Goal: Task Accomplishment & Management: Complete application form

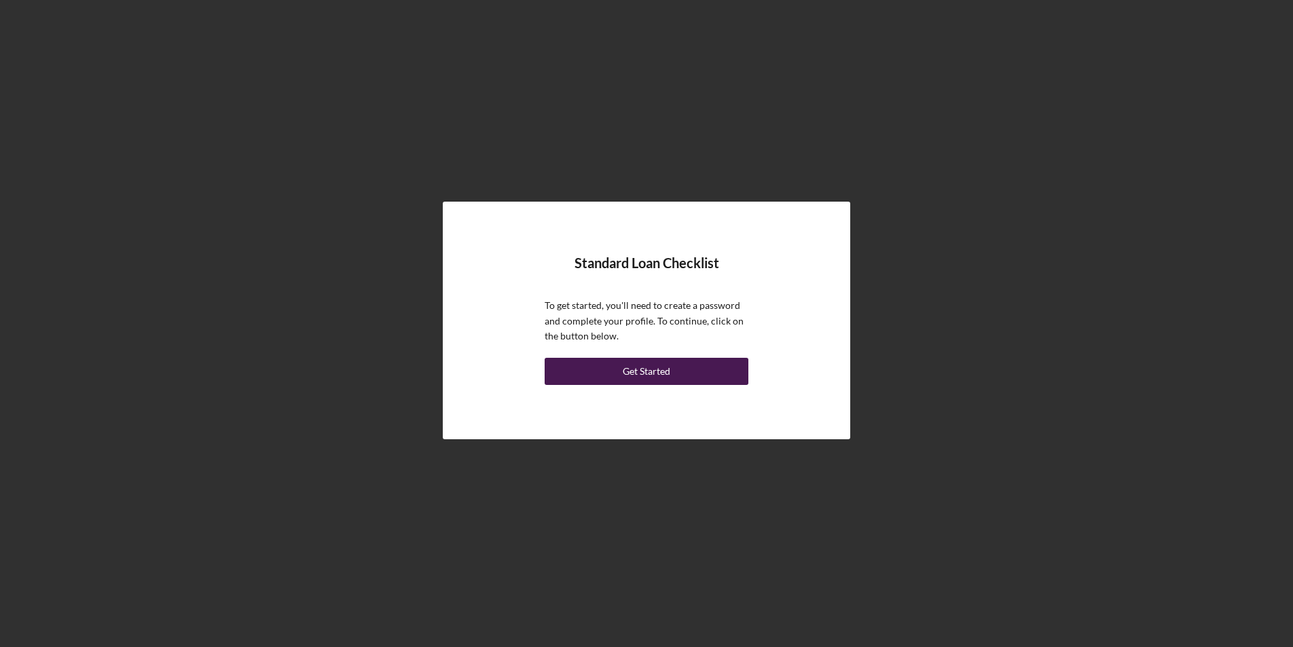
click at [632, 369] on div "Get Started" at bounding box center [647, 371] width 48 height 27
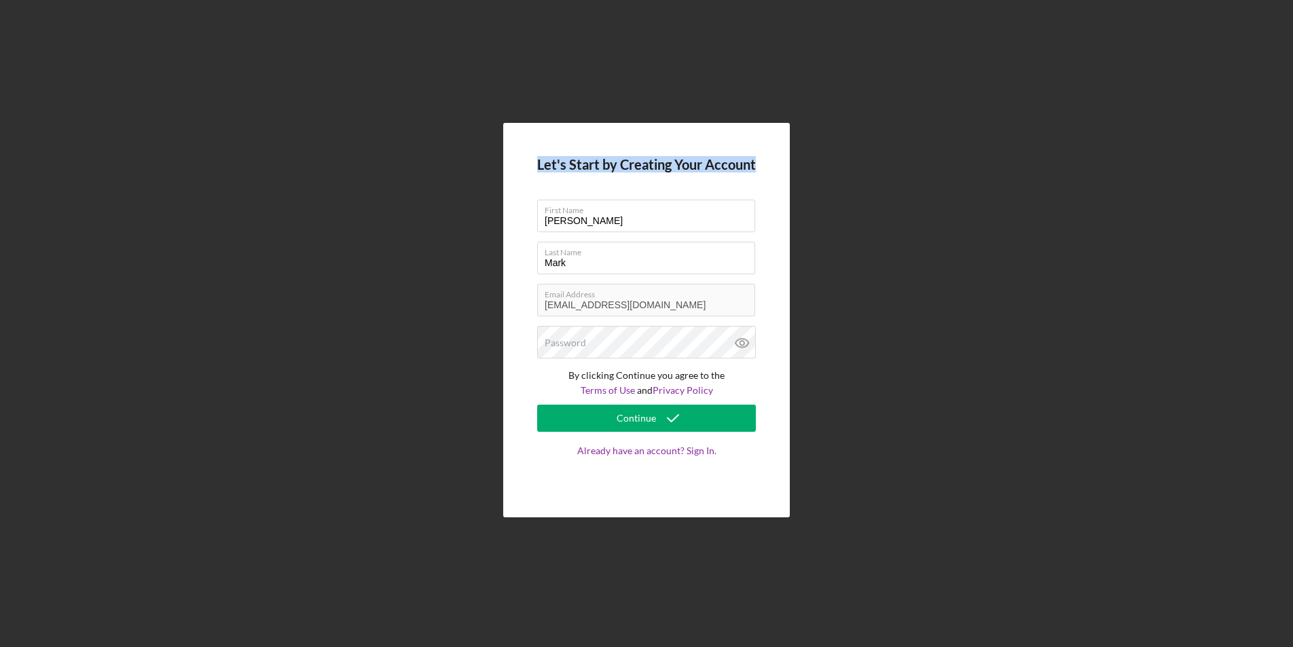
drag, startPoint x: 554, startPoint y: 161, endPoint x: 794, endPoint y: 160, distance: 240.4
click at [794, 160] on div "Let's Start by Creating Your Account First Name [PERSON_NAME] Last Name [PERSON…" at bounding box center [646, 320] width 1279 height 640
click at [762, 172] on div "Let's Start by Creating Your Account First Name [PERSON_NAME] Last Name [PERSON…" at bounding box center [646, 320] width 287 height 395
click at [777, 350] on div "Let's Start by Creating Your Account First Name [PERSON_NAME] Last Name [PERSON…" at bounding box center [646, 320] width 287 height 395
click at [606, 339] on div "Password" at bounding box center [646, 343] width 219 height 34
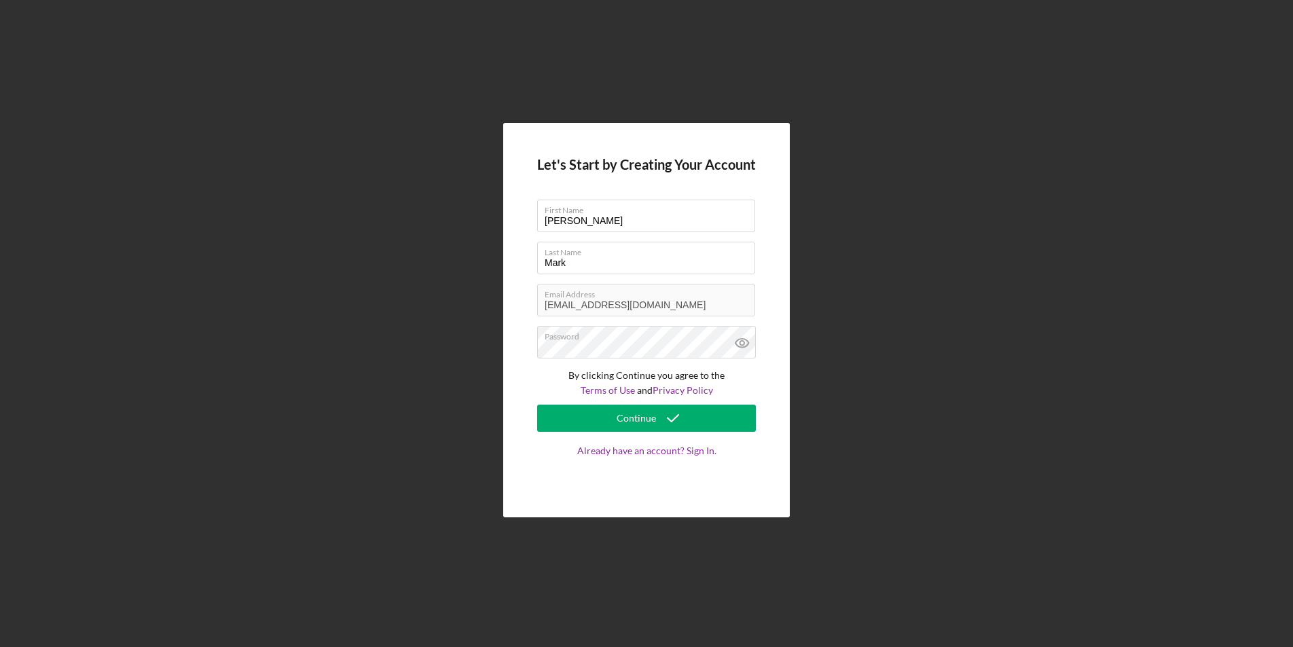
click at [774, 377] on div "Let's Start by Creating Your Account First Name [PERSON_NAME] Last Name [PERSON…" at bounding box center [646, 320] width 287 height 395
click at [598, 418] on button "Continue" at bounding box center [646, 418] width 219 height 27
